Goal: Understand process/instructions: Learn how to perform a task or action

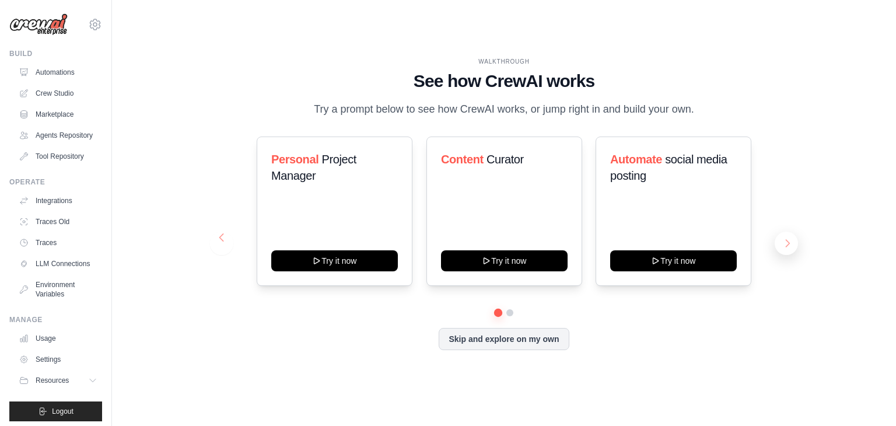
click at [789, 250] on button at bounding box center [786, 243] width 23 height 23
click at [500, 344] on button "Skip and explore on my own" at bounding box center [504, 338] width 130 height 22
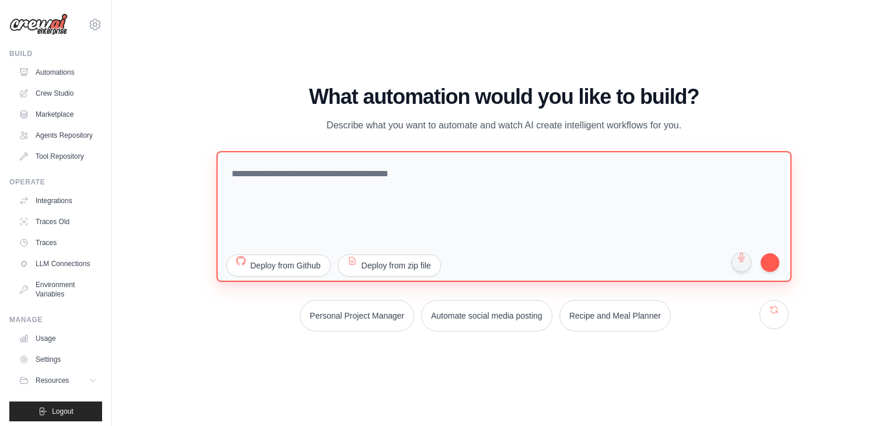
click at [389, 209] on textarea at bounding box center [503, 216] width 575 height 131
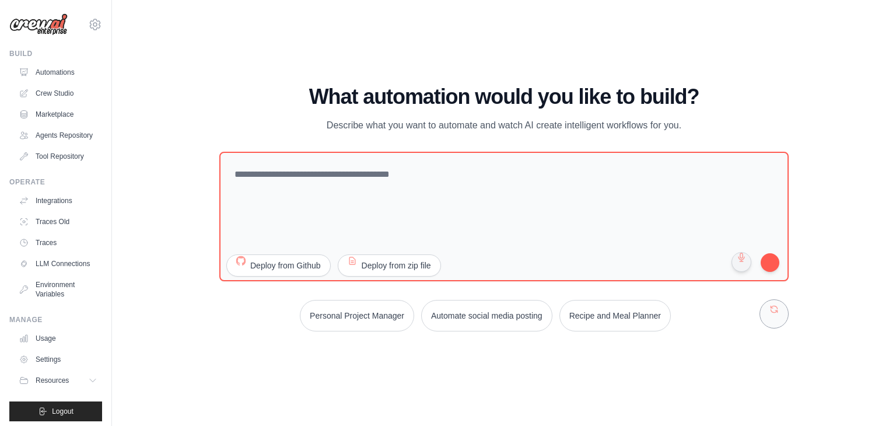
click at [770, 323] on button at bounding box center [773, 313] width 29 height 29
